Goal: Information Seeking & Learning: Learn about a topic

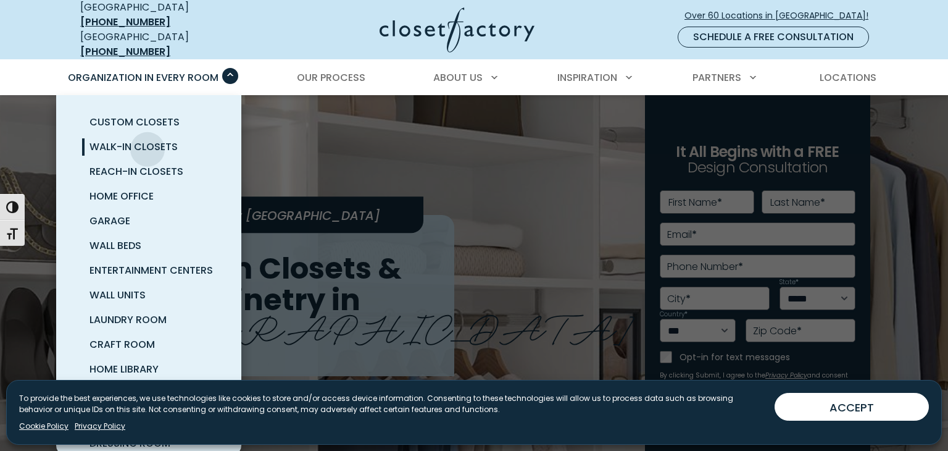
click at [148, 139] on span "Walk-In Closets" at bounding box center [134, 146] width 88 height 14
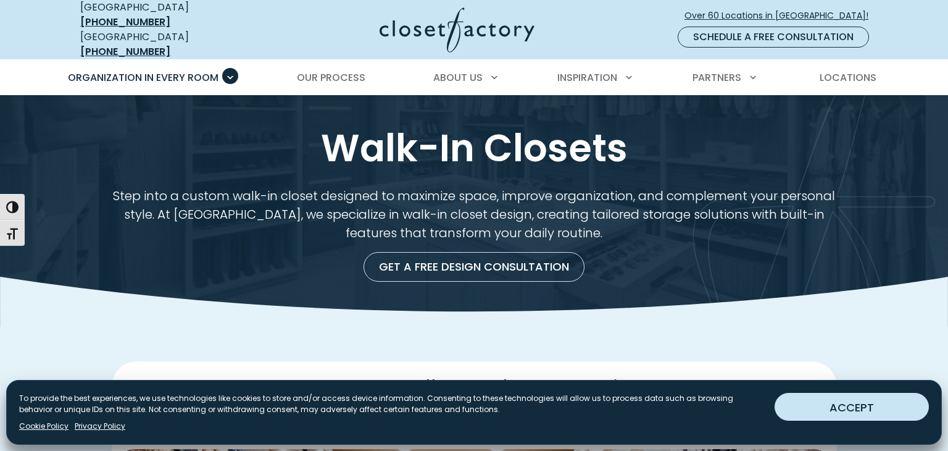
click at [857, 418] on button "ACCEPT" at bounding box center [852, 407] width 154 height 28
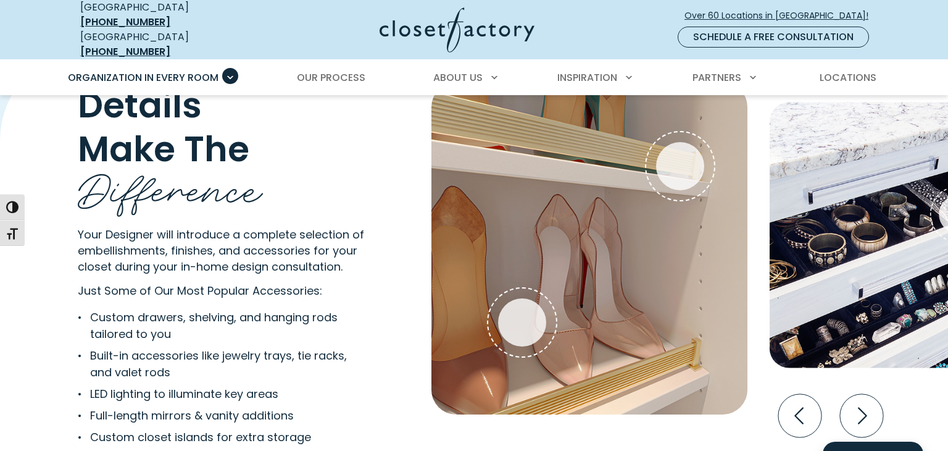
scroll to position [2376, 0]
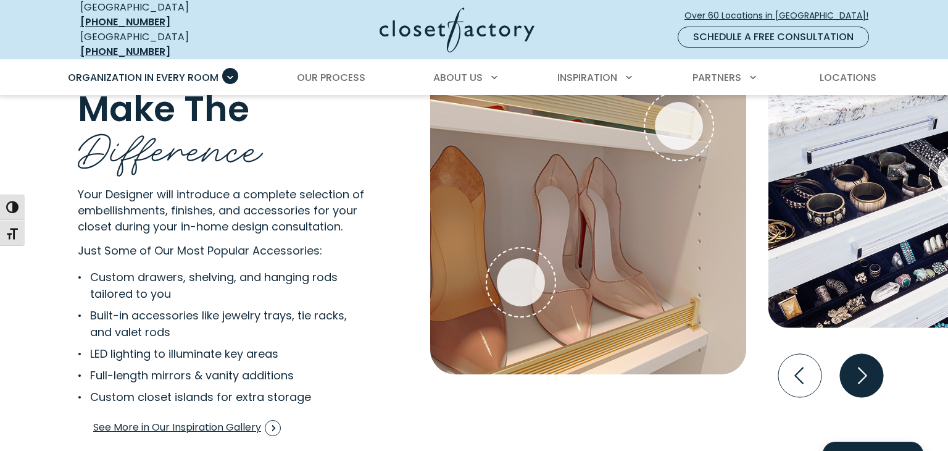
click at [861, 367] on icon "Next slide" at bounding box center [861, 375] width 43 height 43
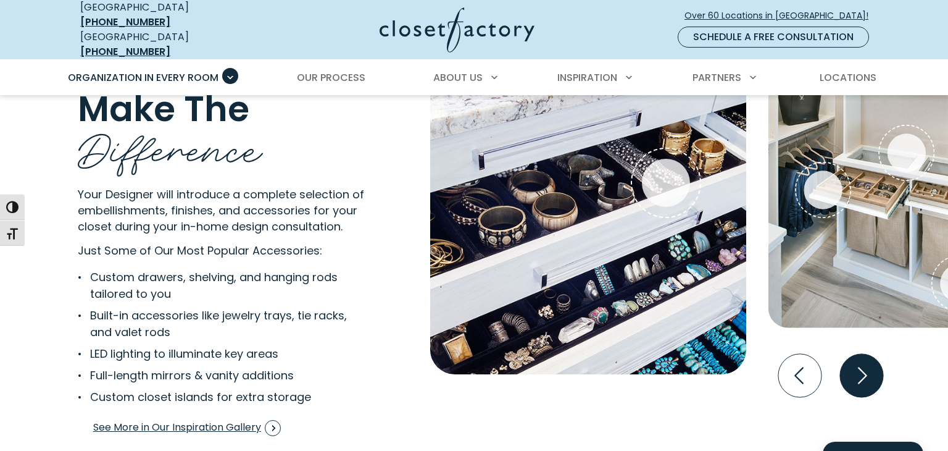
click at [867, 370] on icon "Next slide" at bounding box center [861, 375] width 43 height 43
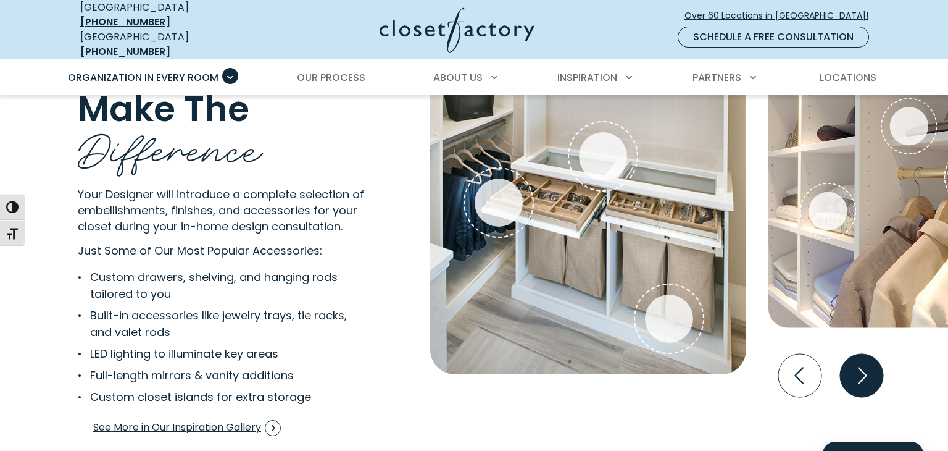
click at [851, 370] on icon "Next slide" at bounding box center [861, 375] width 43 height 43
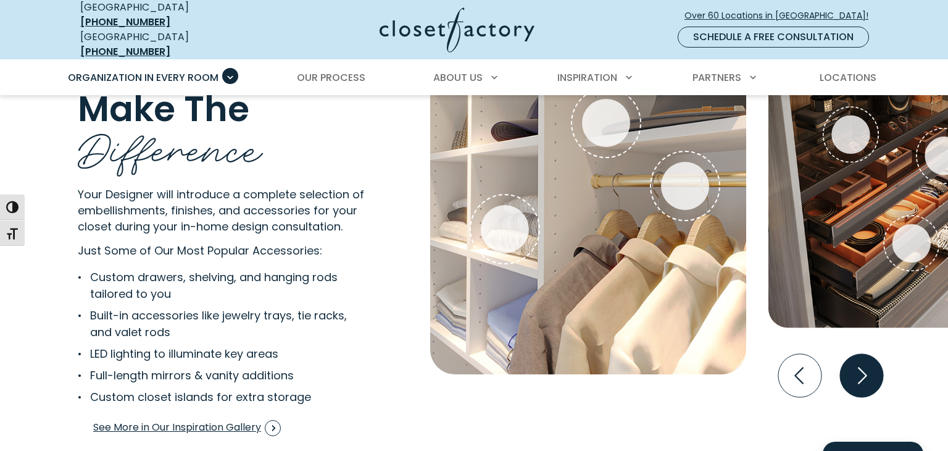
click at [854, 369] on icon "Next slide" at bounding box center [861, 375] width 43 height 43
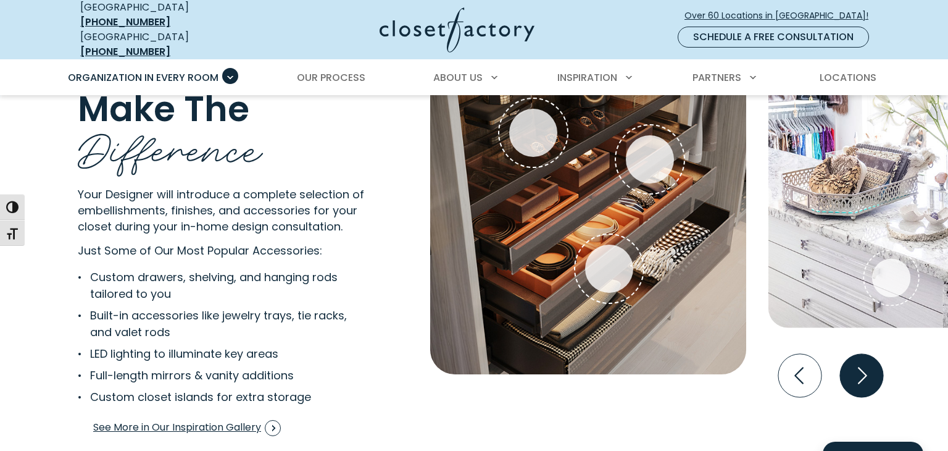
click at [854, 369] on icon "Next slide" at bounding box center [861, 375] width 43 height 43
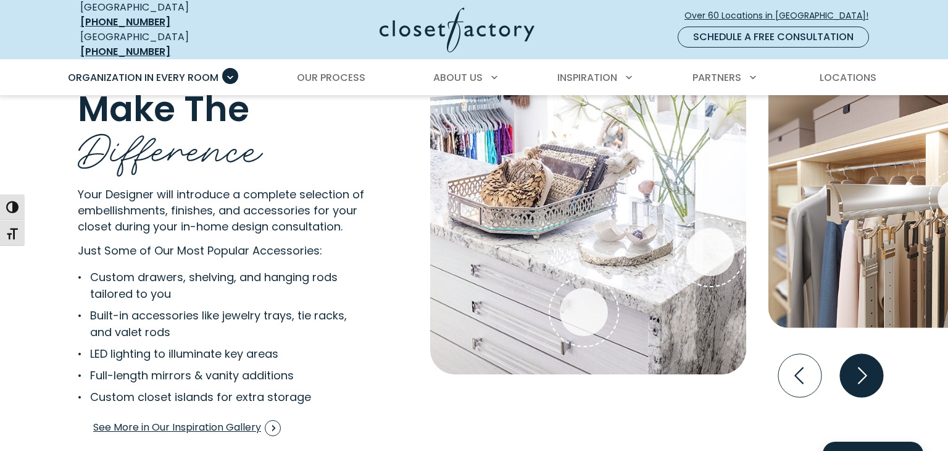
click at [854, 369] on icon "Next slide" at bounding box center [861, 375] width 43 height 43
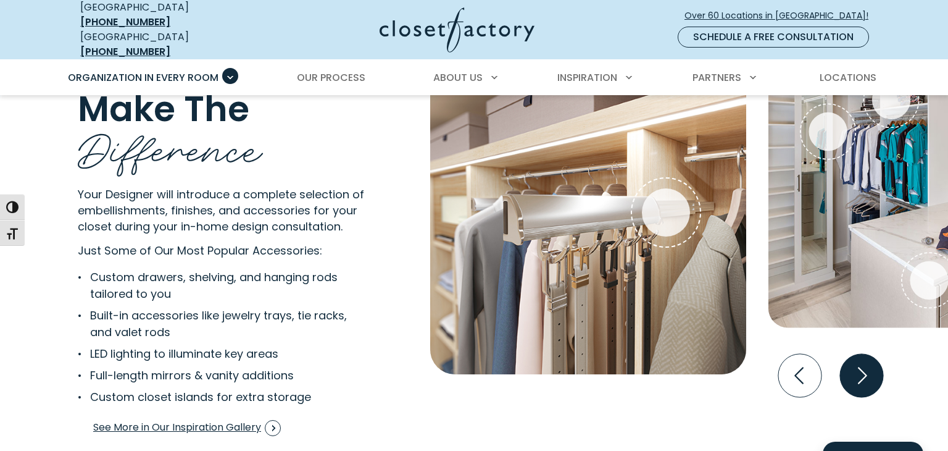
click at [854, 369] on icon "Next slide" at bounding box center [861, 375] width 43 height 43
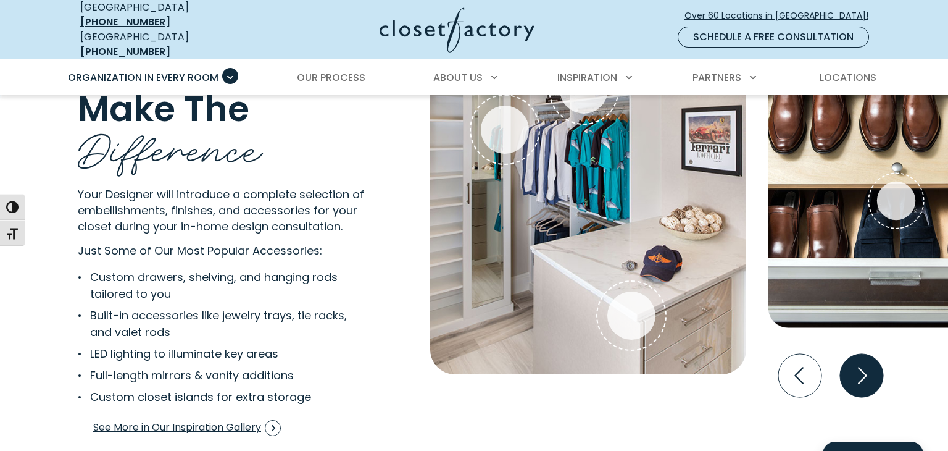
click at [854, 369] on icon "Next slide" at bounding box center [861, 375] width 43 height 43
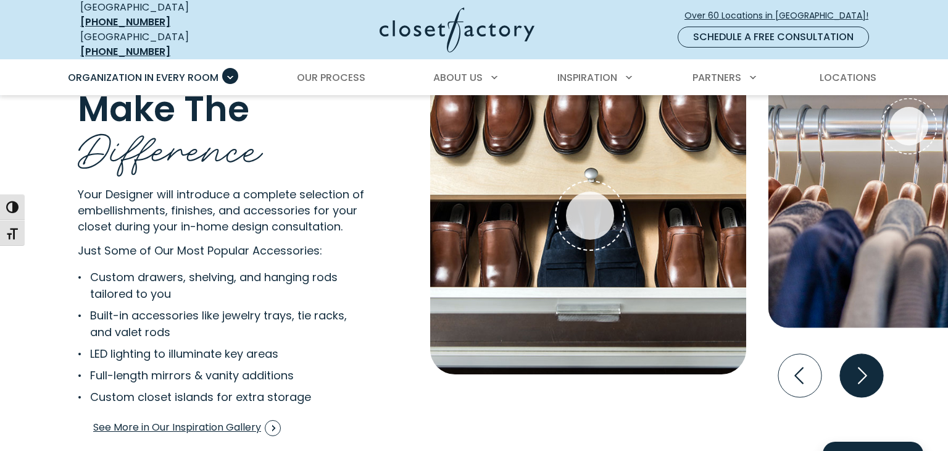
click at [854, 369] on icon "Next slide" at bounding box center [861, 375] width 43 height 43
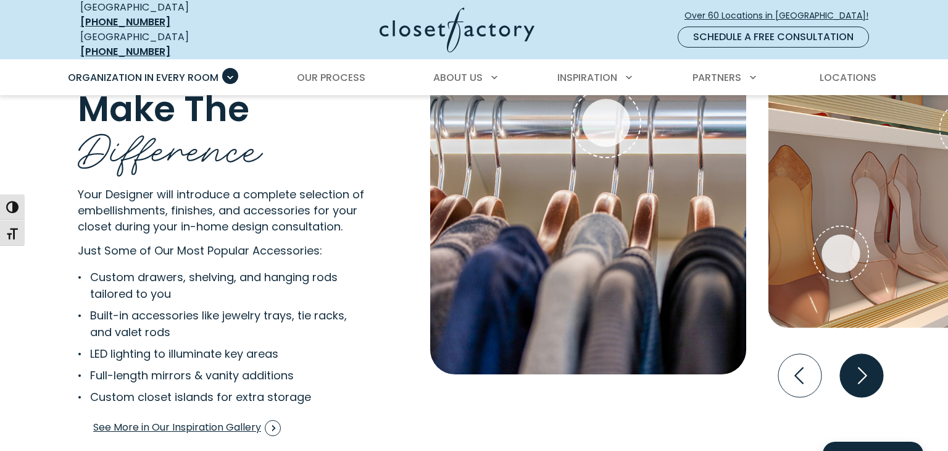
click at [854, 369] on icon "Next slide" at bounding box center [861, 375] width 43 height 43
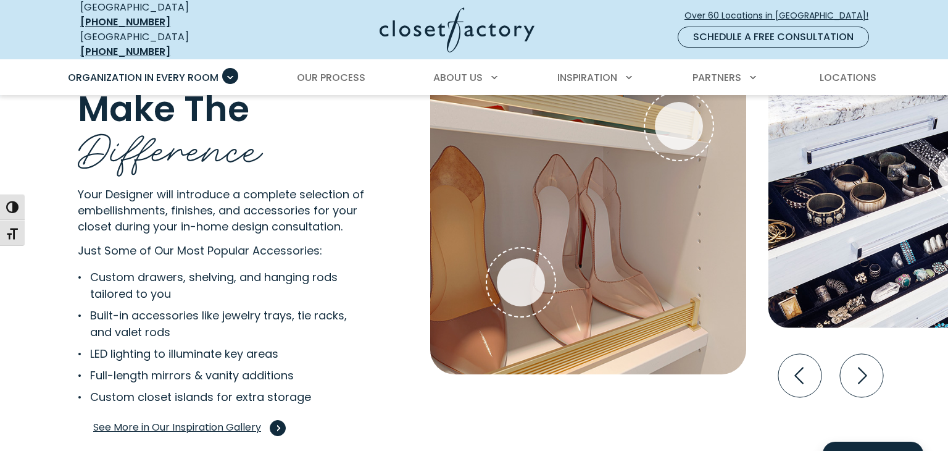
click at [273, 422] on span "Interactive Gallery" at bounding box center [278, 428] width 16 height 16
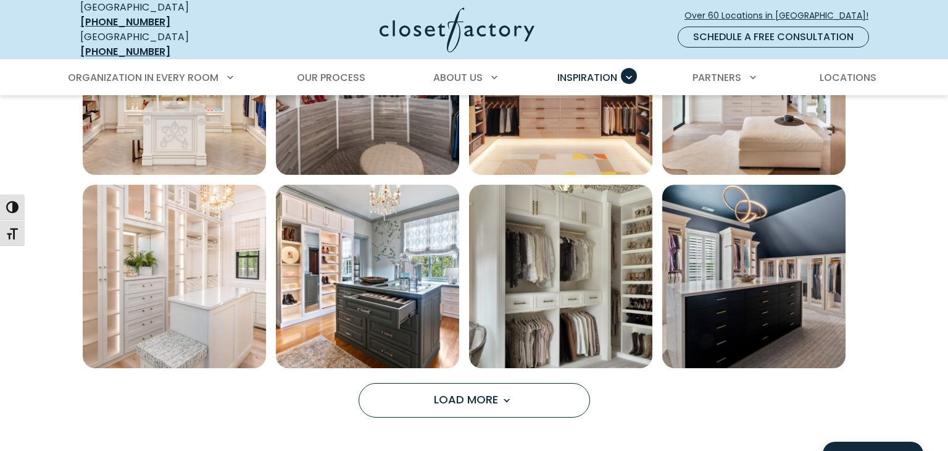
scroll to position [921, 0]
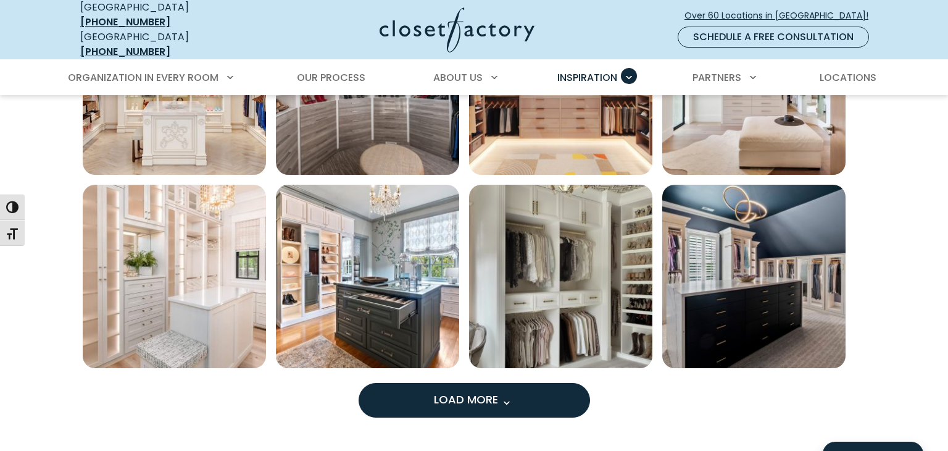
click at [484, 397] on button "Load More" at bounding box center [474, 400] width 231 height 35
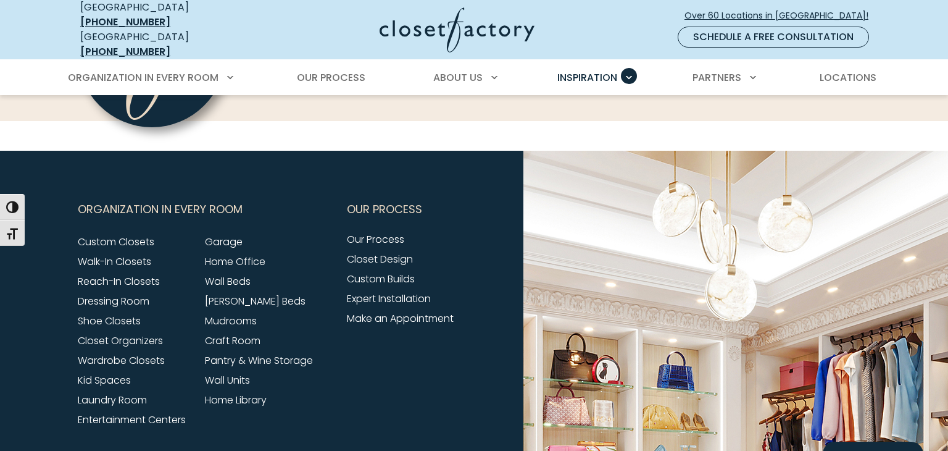
scroll to position [2178, 0]
